Goal: Communication & Community: Answer question/provide support

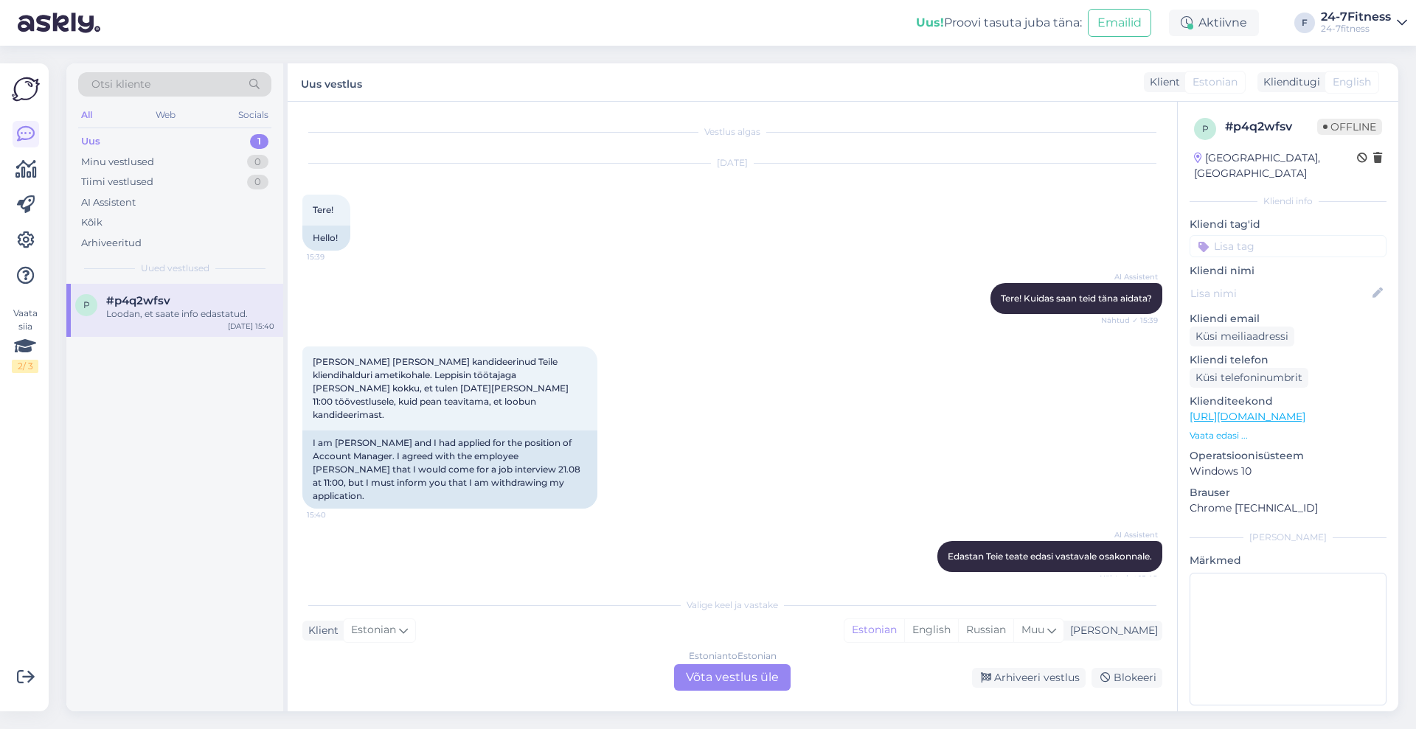
scroll to position [162, 0]
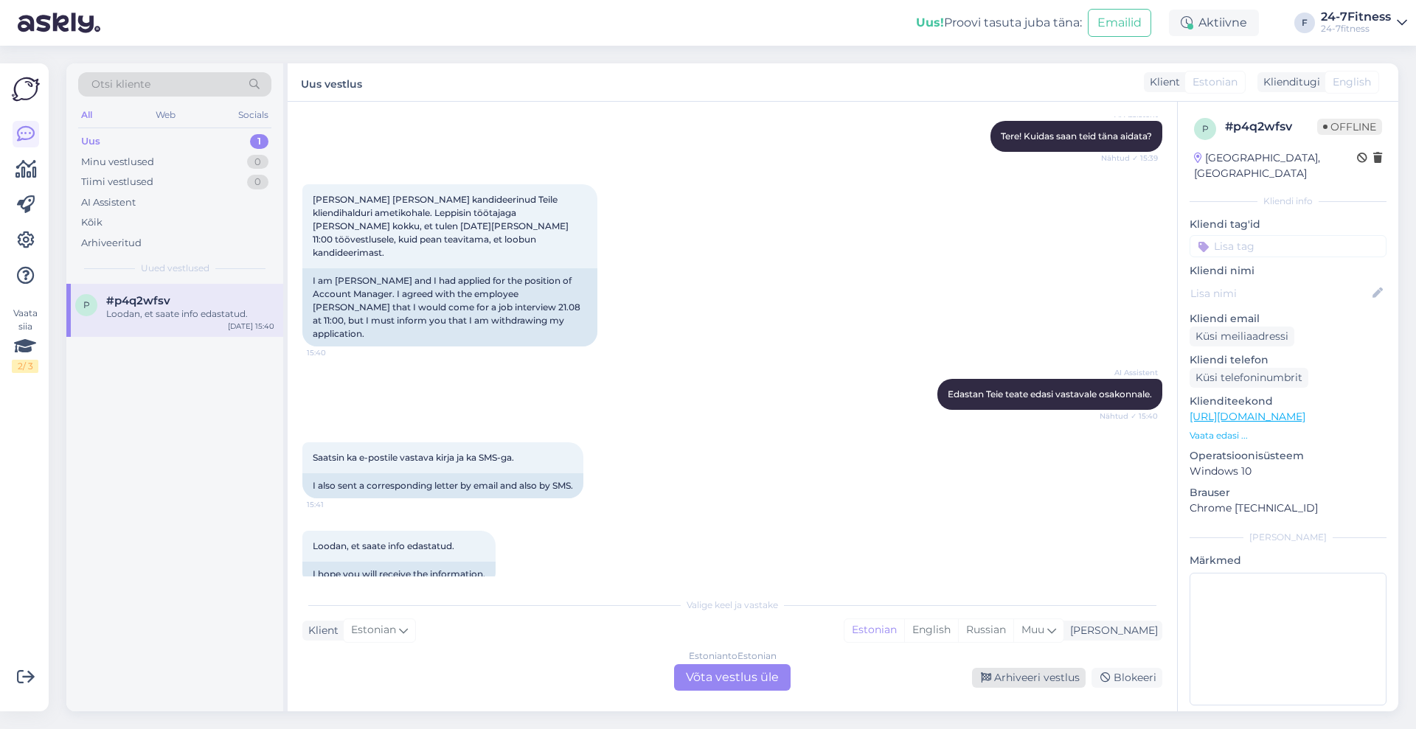
click at [1016, 680] on div "Arhiveeri vestlus" at bounding box center [1029, 678] width 114 height 20
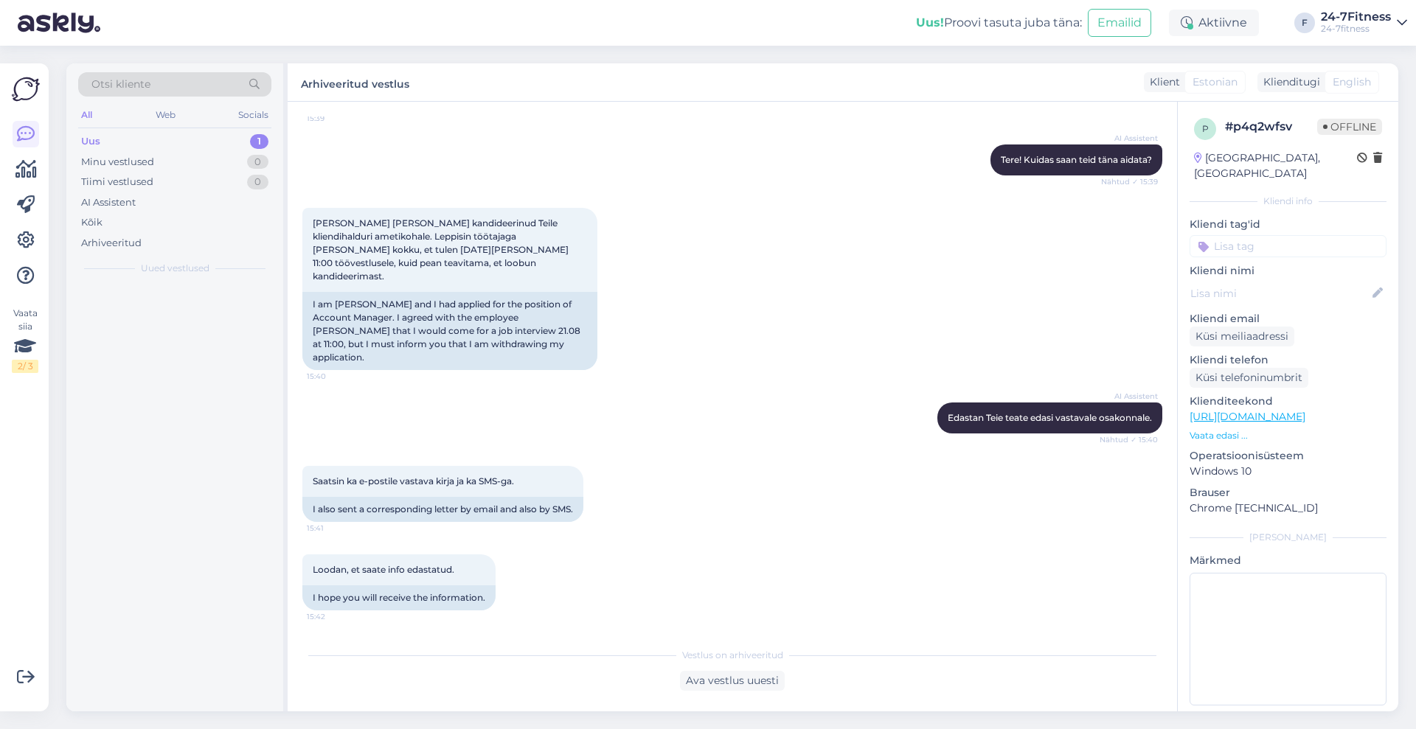
scroll to position [112, 0]
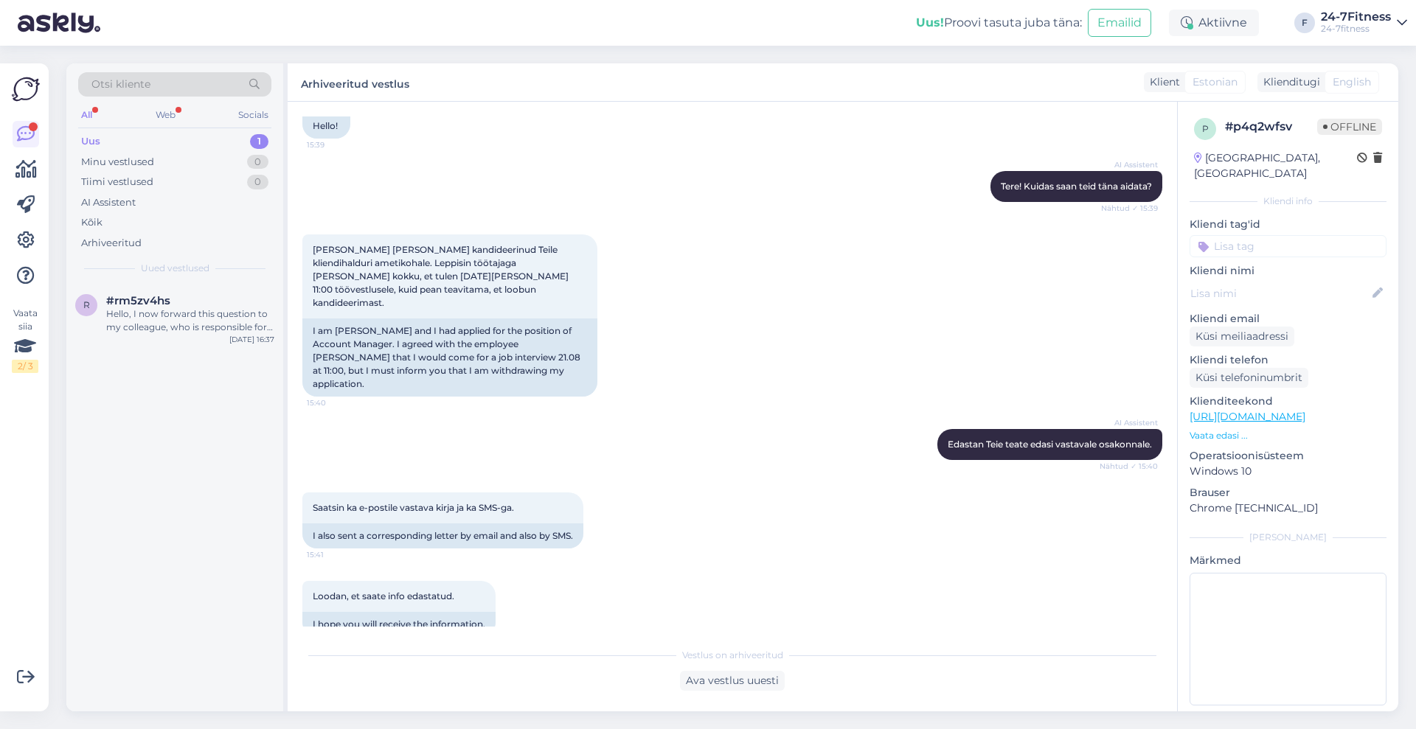
click at [93, 133] on div "Uus 1" at bounding box center [174, 141] width 193 height 21
click at [149, 156] on div "Minu vestlused" at bounding box center [117, 162] width 73 height 15
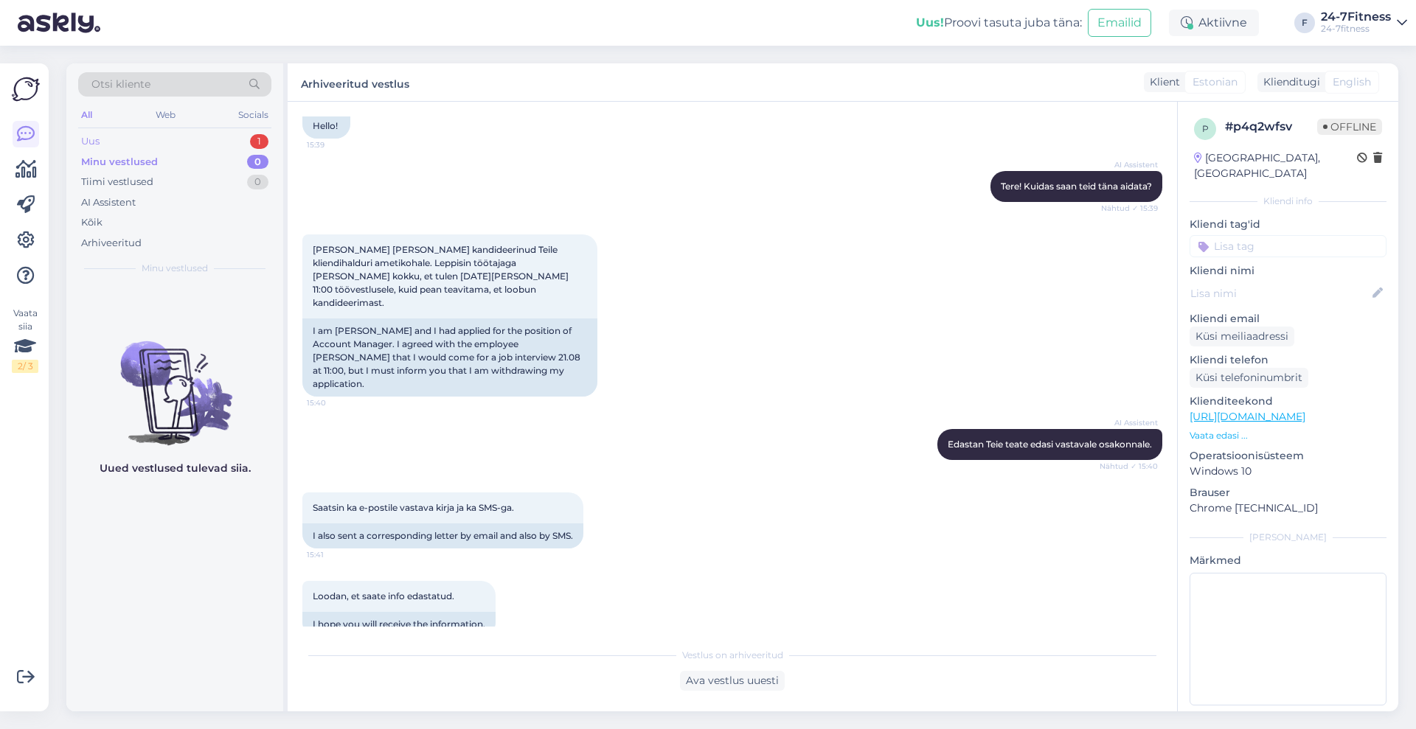
click at [106, 136] on div "Uus 1" at bounding box center [174, 141] width 193 height 21
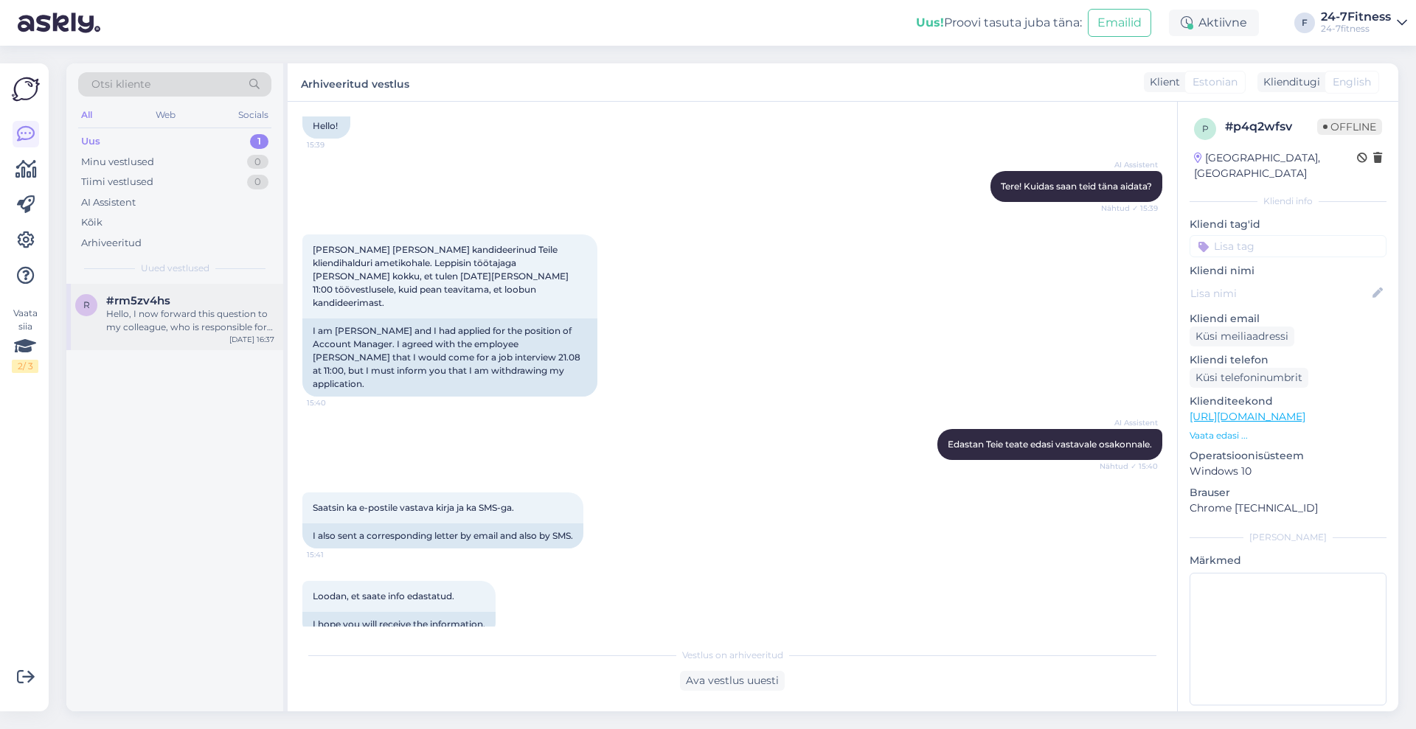
click at [160, 343] on div "r #rm5zv4hs Hello, I now forward this question to my colleague, who is responsi…" at bounding box center [174, 317] width 217 height 66
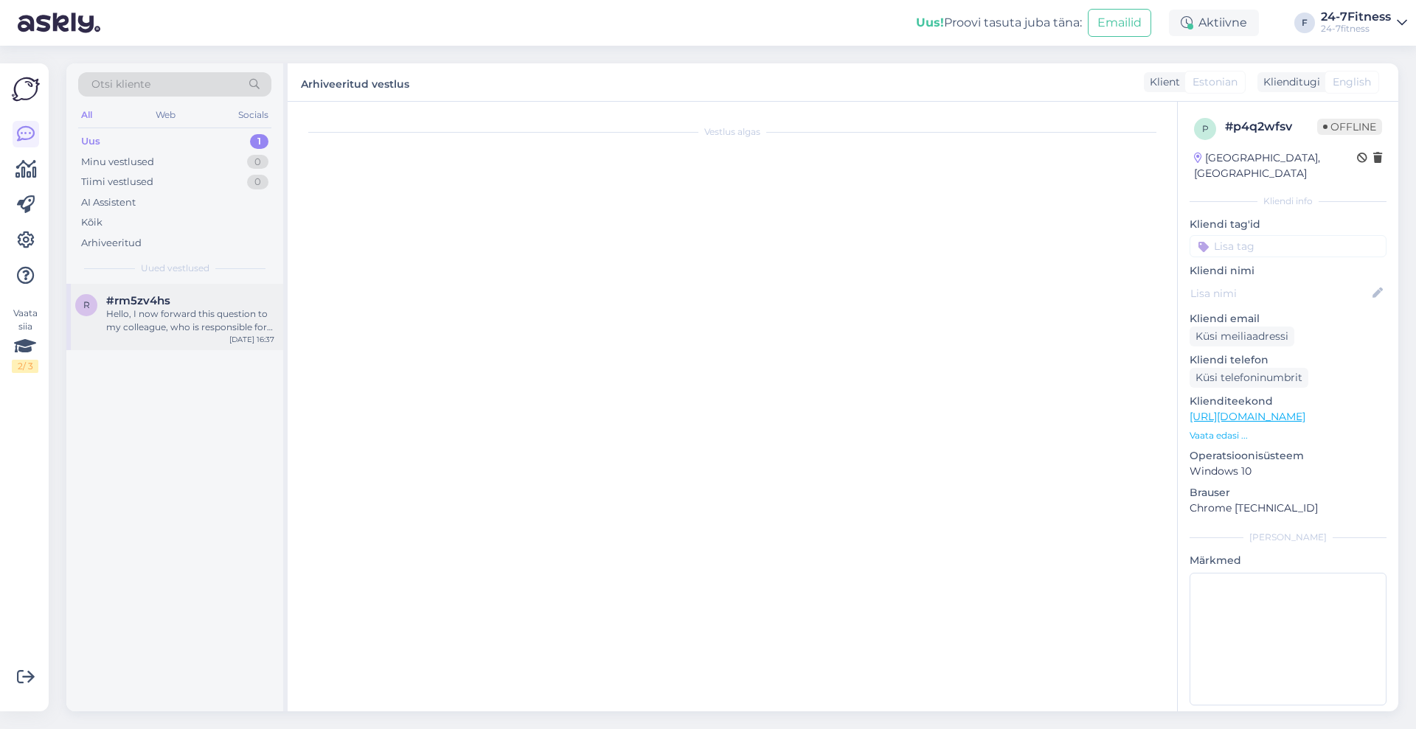
scroll to position [0, 0]
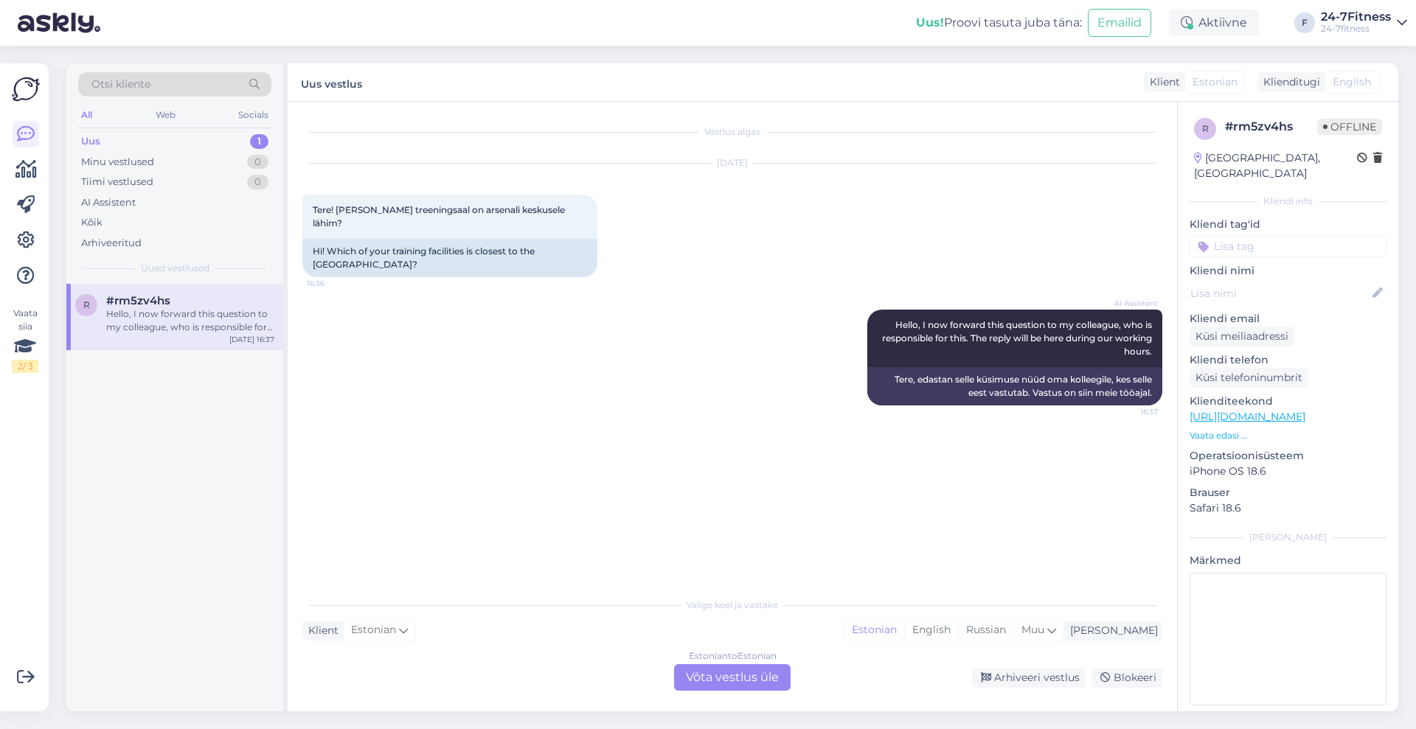
click at [736, 681] on div "Estonian to Estonian Võta vestlus üle" at bounding box center [732, 678] width 117 height 27
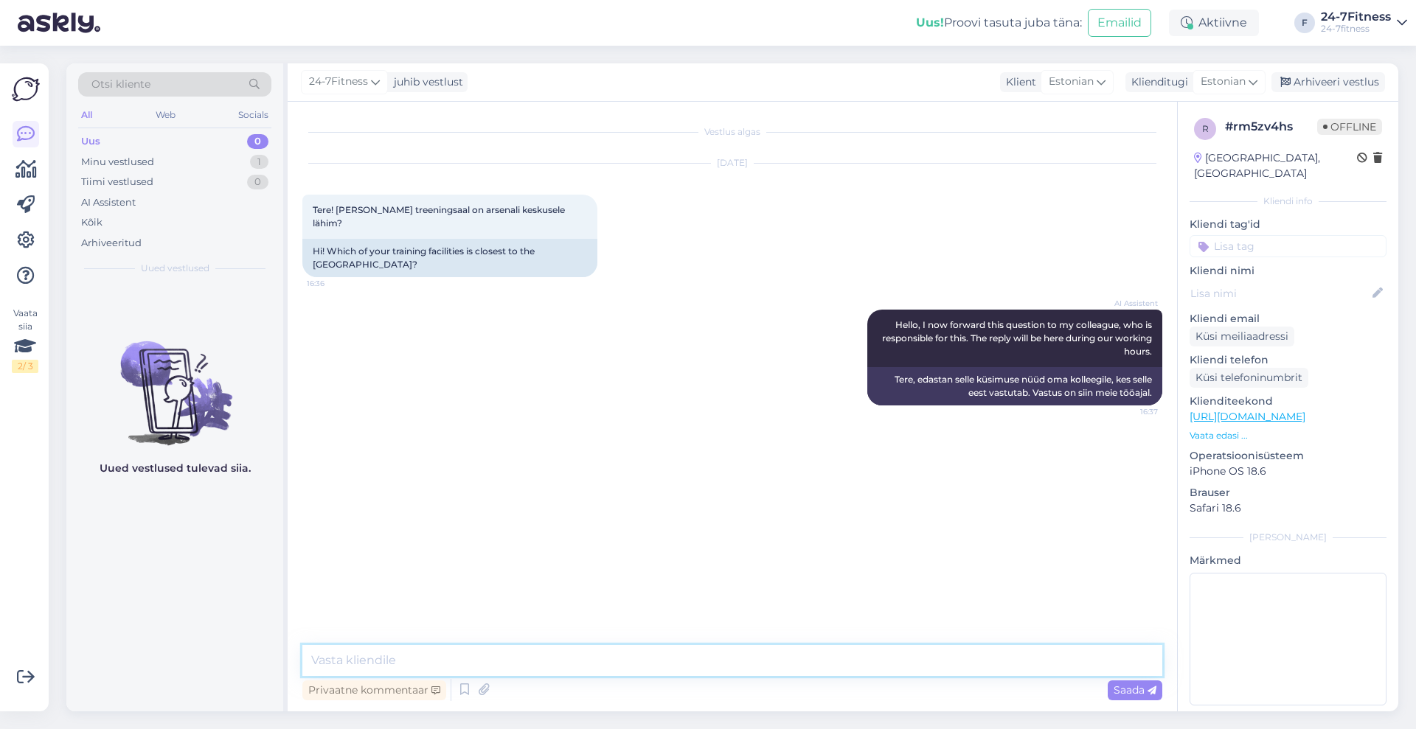
click at [716, 659] on textarea at bounding box center [732, 660] width 860 height 31
click at [347, 655] on textarea "Tere! hetkel on lähim" at bounding box center [732, 660] width 860 height 31
click at [474, 665] on textarea "Tere! Hetkel on lähim" at bounding box center [732, 660] width 860 height 31
type textarea "Tere! Hetkel on lähimad Hipodroomi ja Tõnismäe spordiklubid, septembris avataks…"
click at [1143, 687] on span "Saada" at bounding box center [1135, 690] width 43 height 13
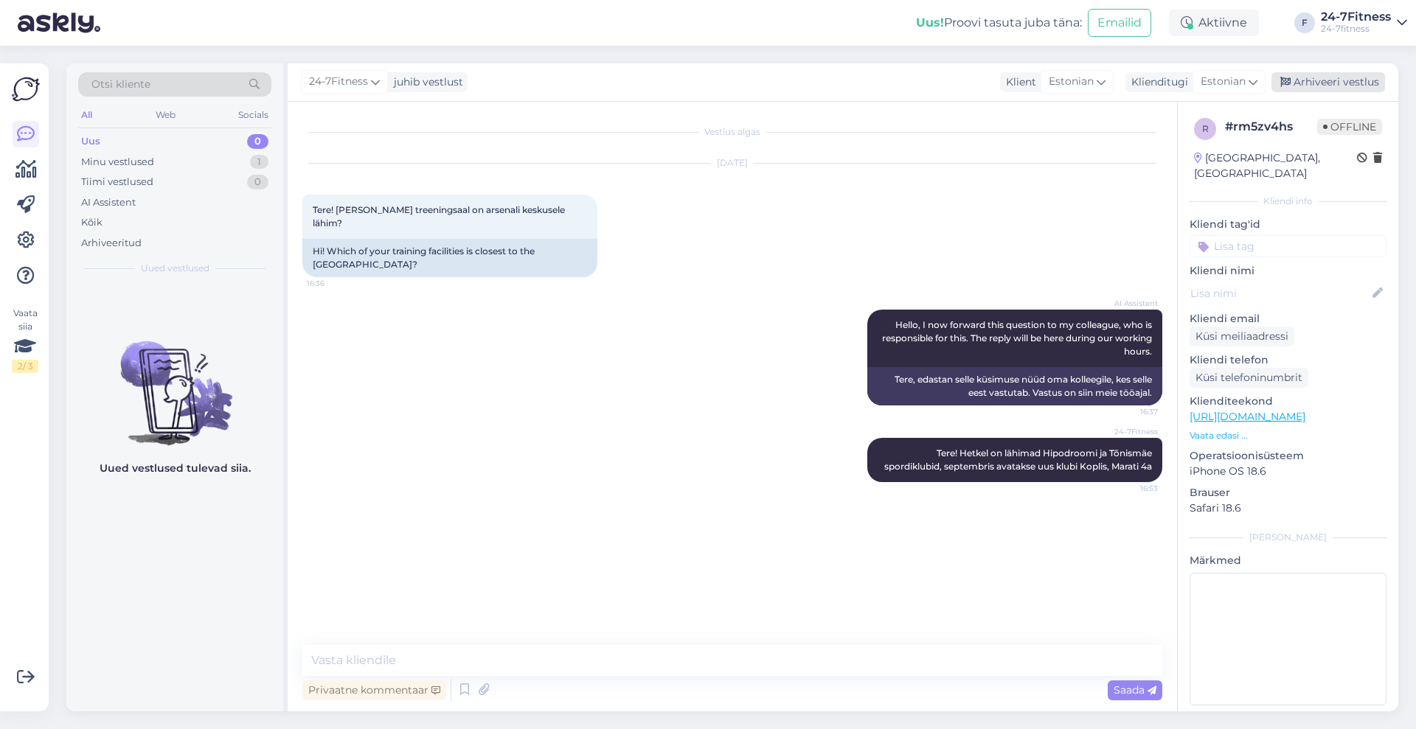
click at [1320, 86] on div "Arhiveeri vestlus" at bounding box center [1329, 82] width 114 height 20
